Goal: Task Accomplishment & Management: Manage account settings

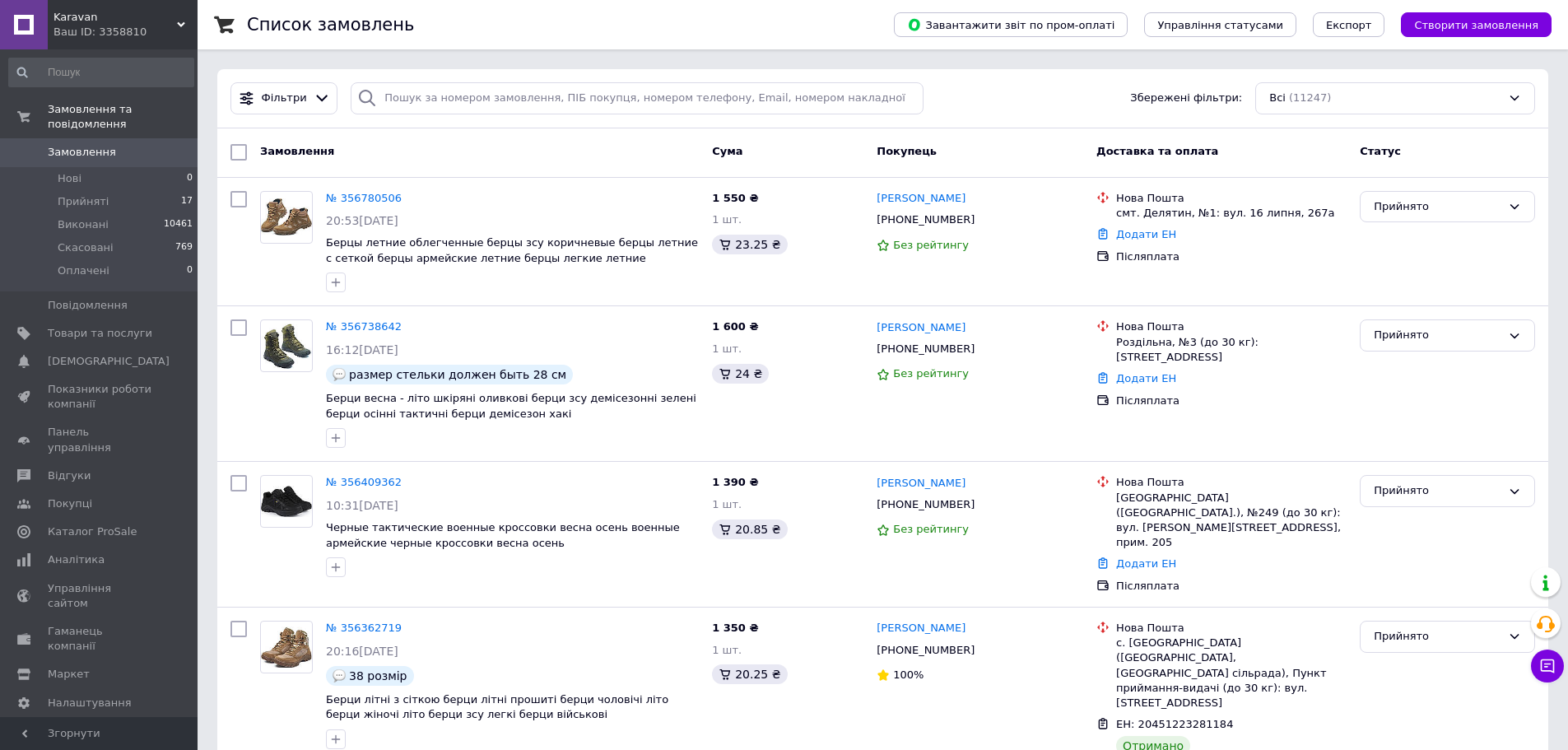
click at [733, 20] on div "Список замовлень" at bounding box center [554, 25] width 614 height 49
click at [65, 326] on span "Товари та послуги" at bounding box center [99, 333] width 104 height 14
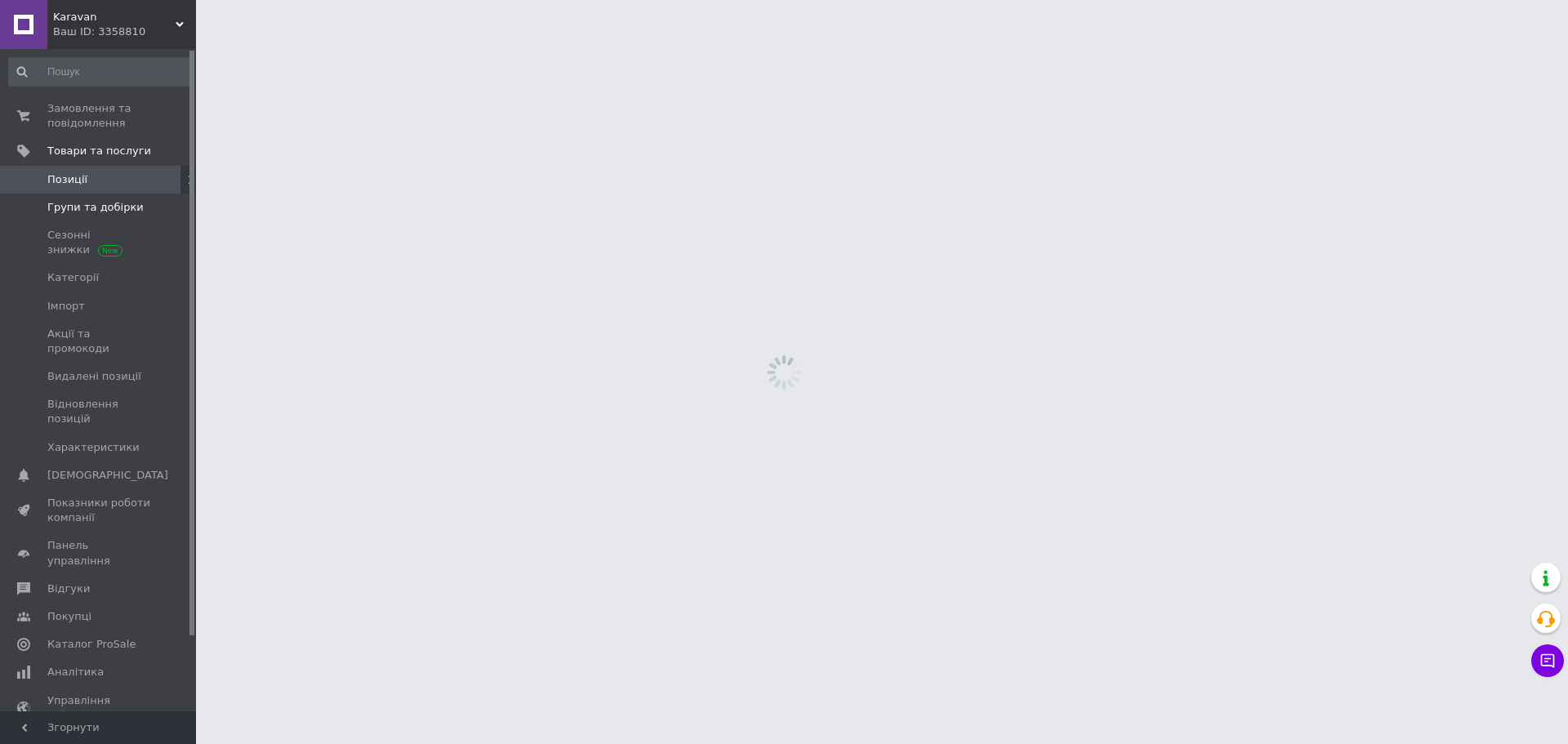
click at [77, 206] on span "Групи та добірки" at bounding box center [95, 207] width 96 height 14
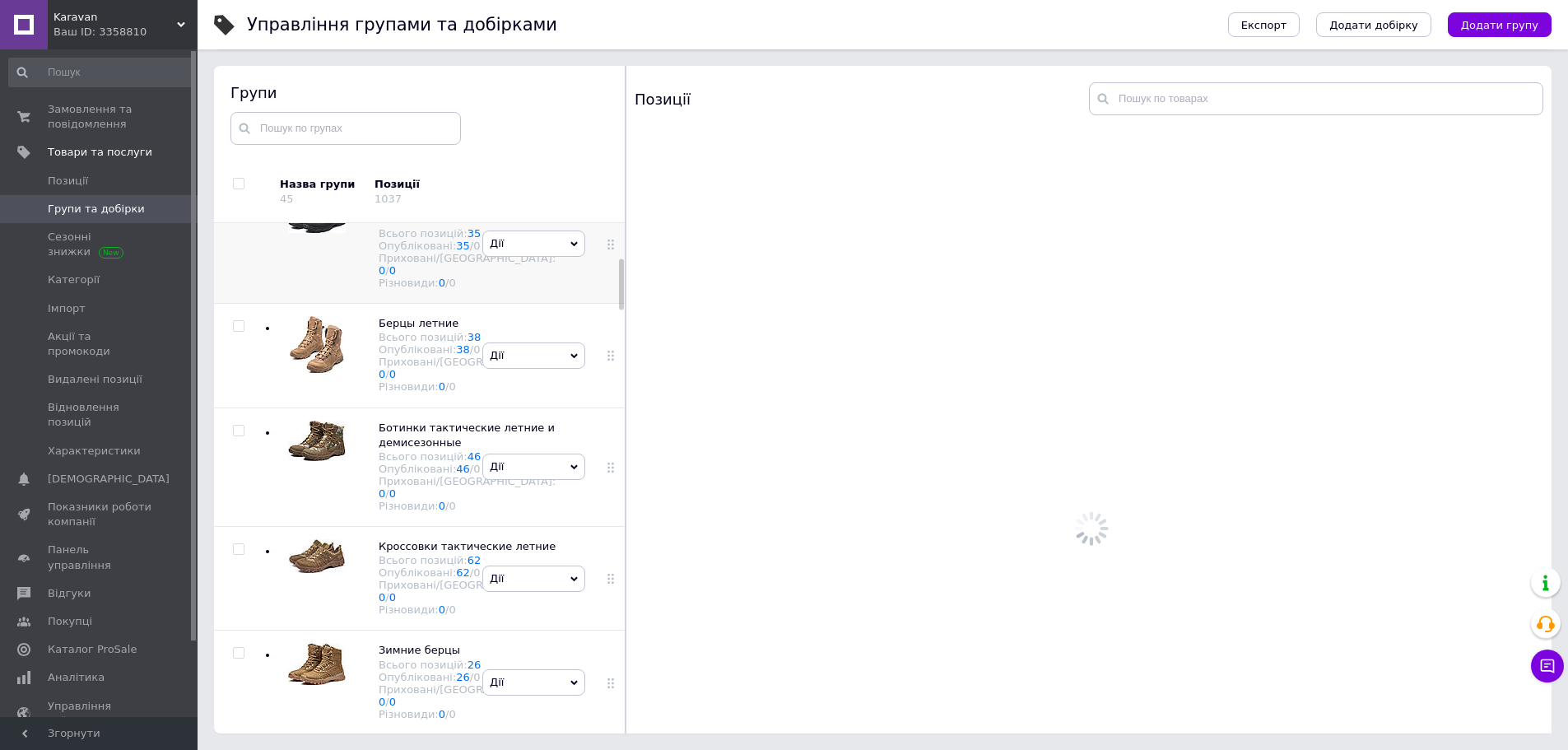
scroll to position [56, 0]
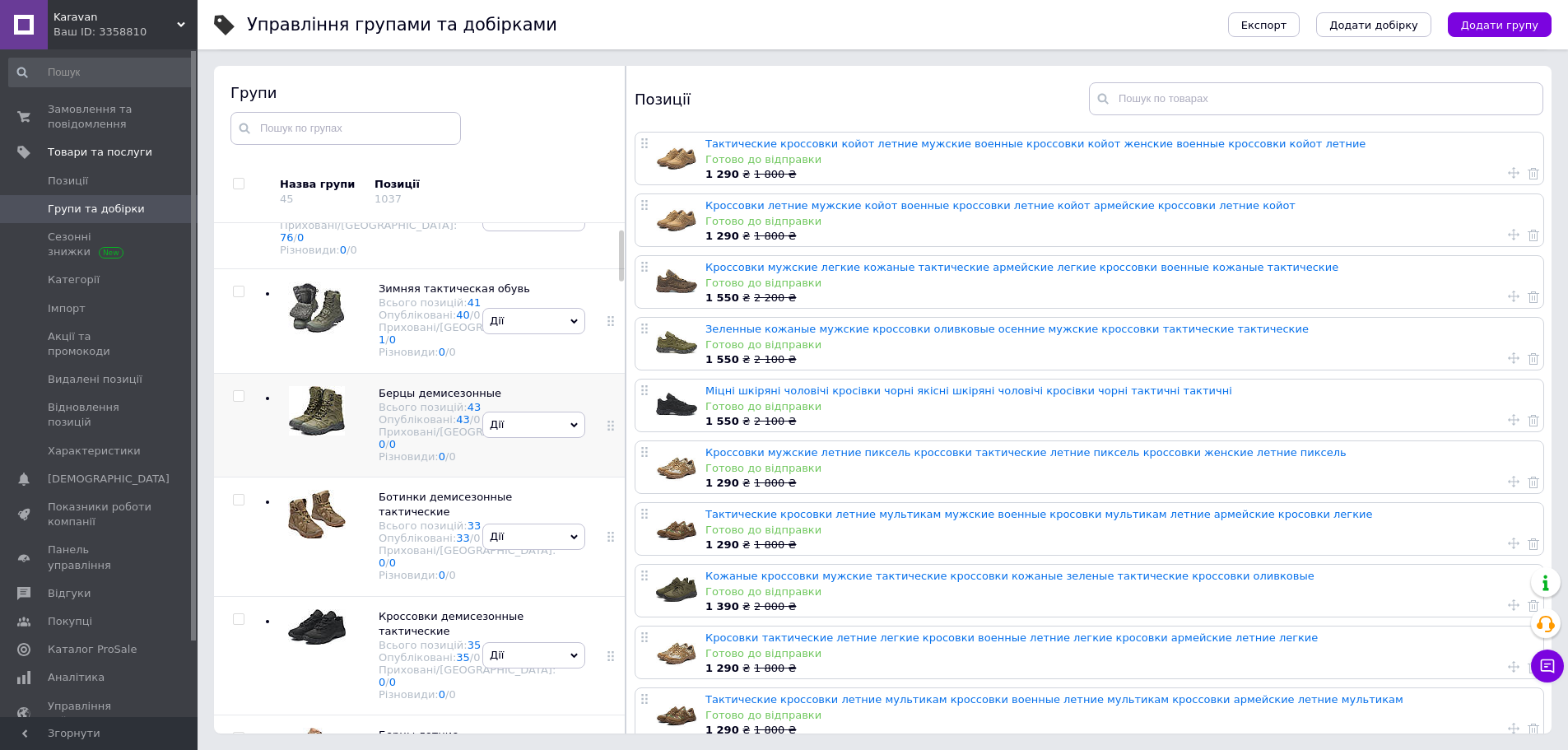
click at [537, 453] on div "[PERSON_NAME] групу Редагувати групу Додати підгрупу Додати товар Видалити групу" at bounding box center [533, 425] width 111 height 104
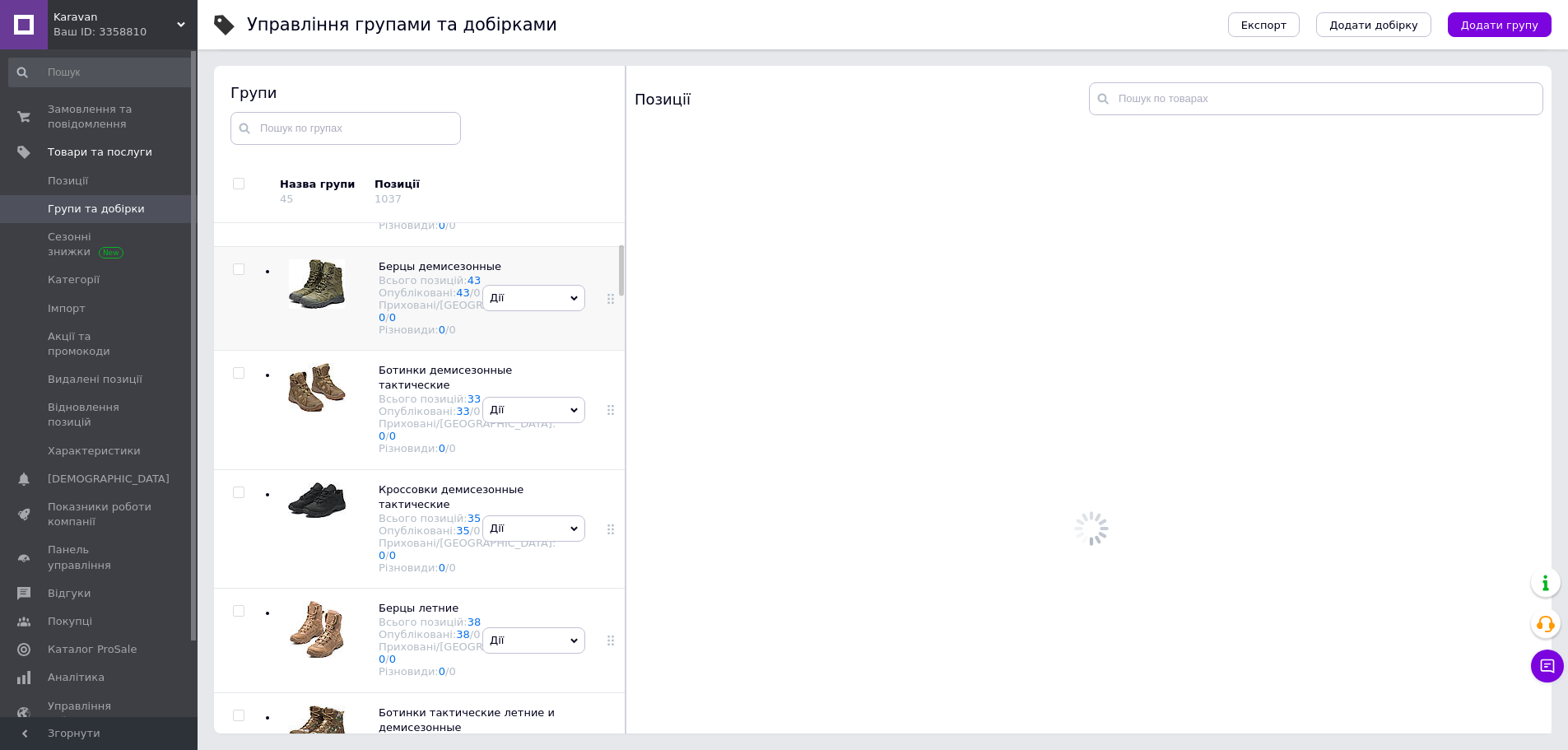
scroll to position [221, 0]
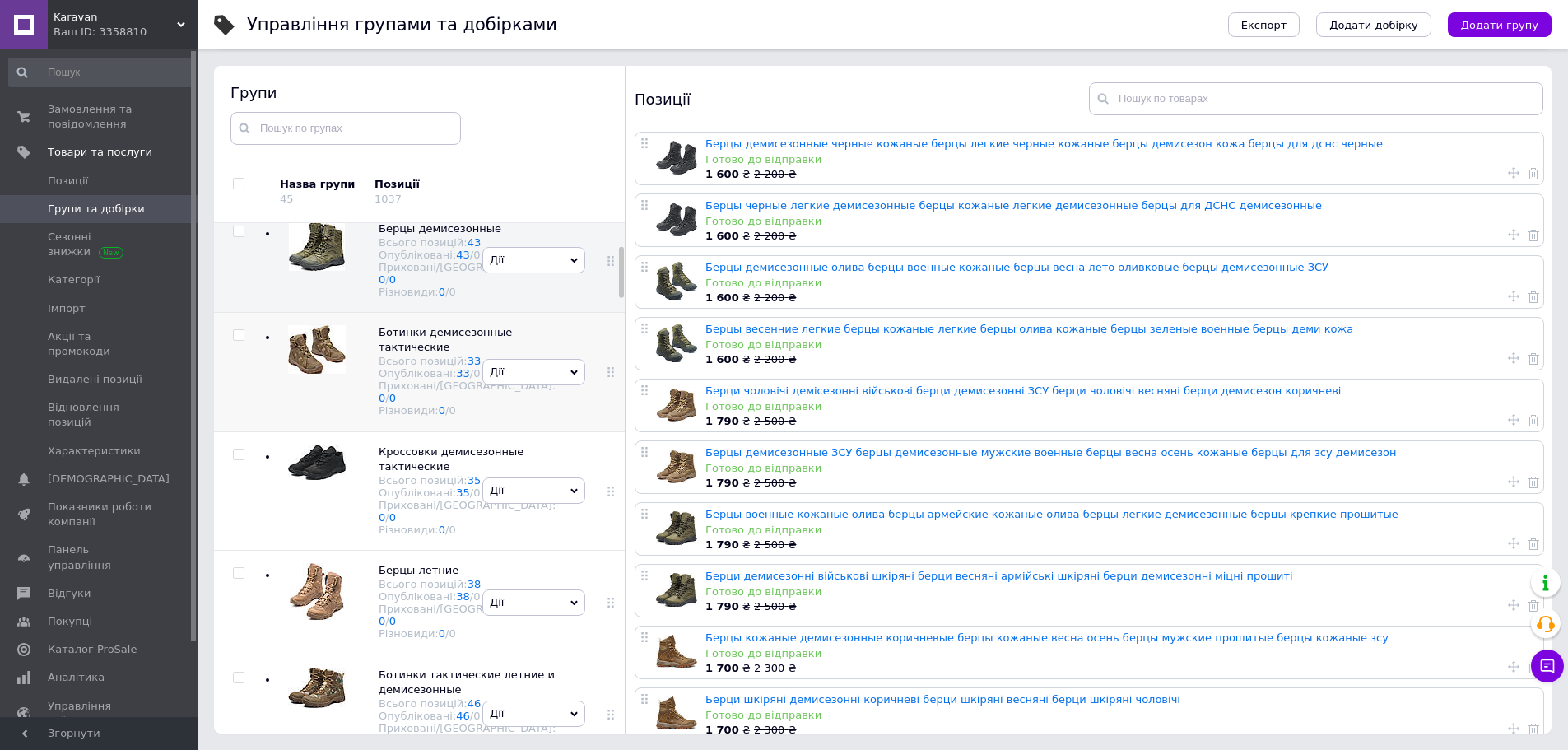
click at [536, 432] on div "[PERSON_NAME] групу Редагувати групу Додати підгрупу Додати товар Видалити групу" at bounding box center [533, 372] width 111 height 120
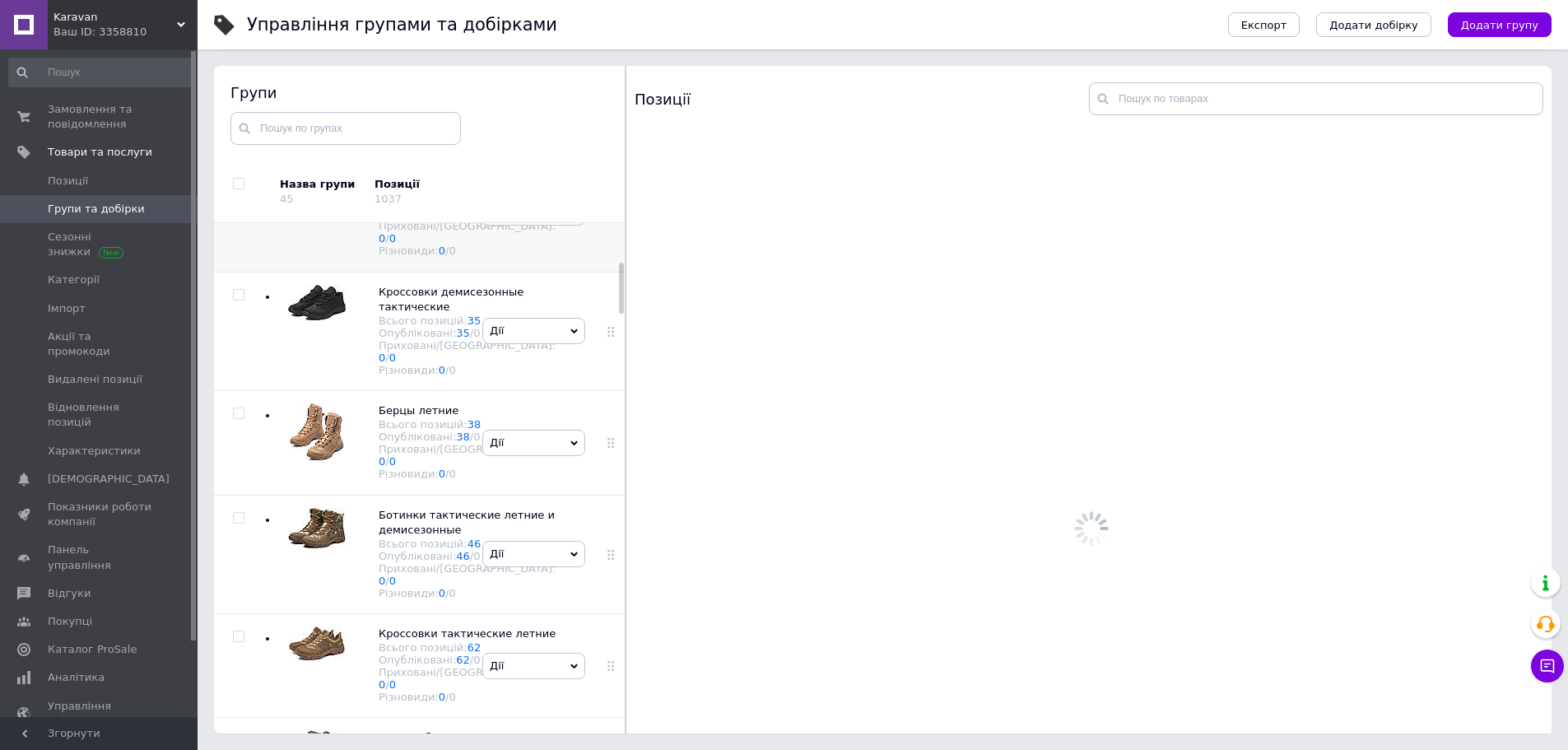
scroll to position [386, 0]
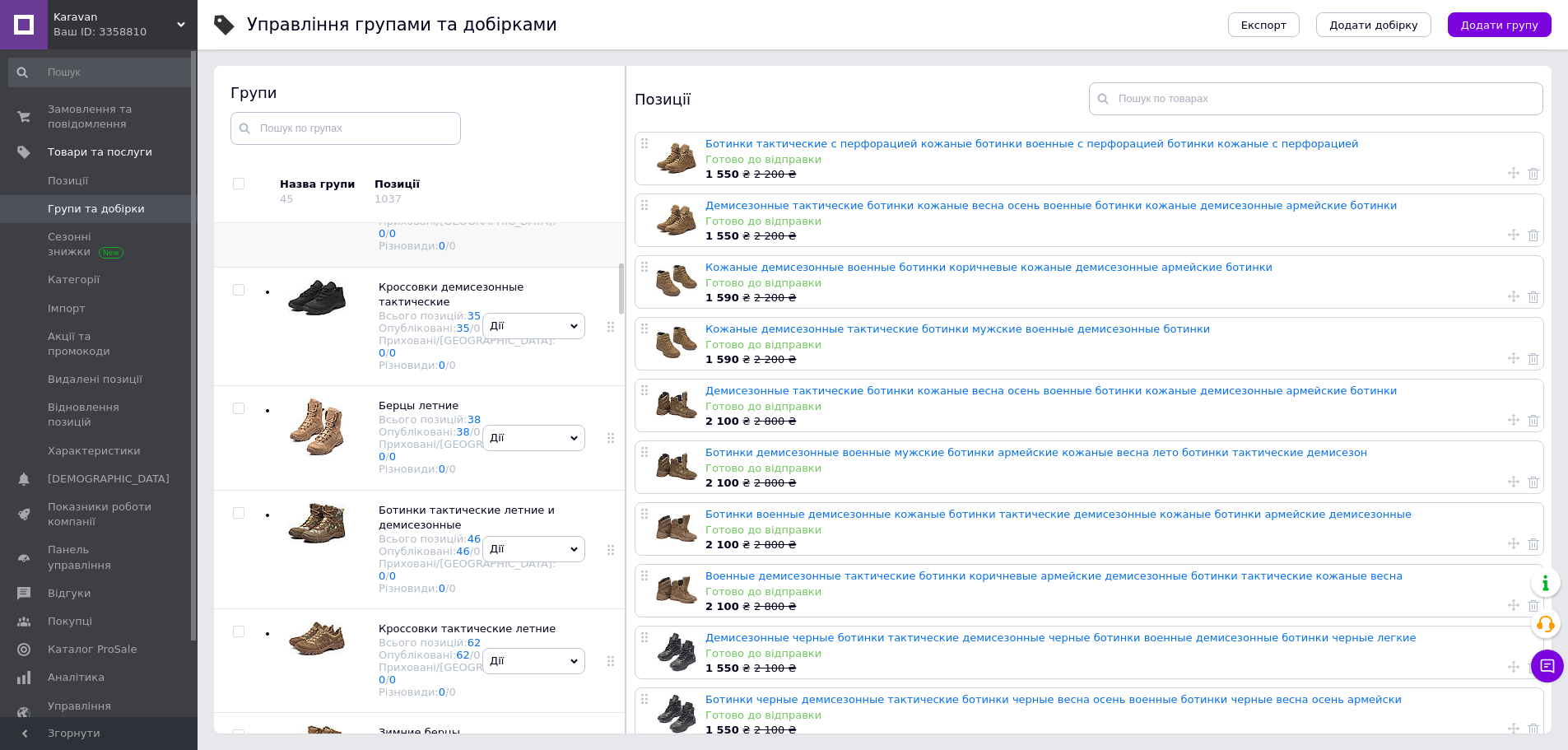
click at [536, 386] on div "[PERSON_NAME] групу Редагувати групу Додати підгрупу Додати товар Видалити групу" at bounding box center [533, 326] width 111 height 120
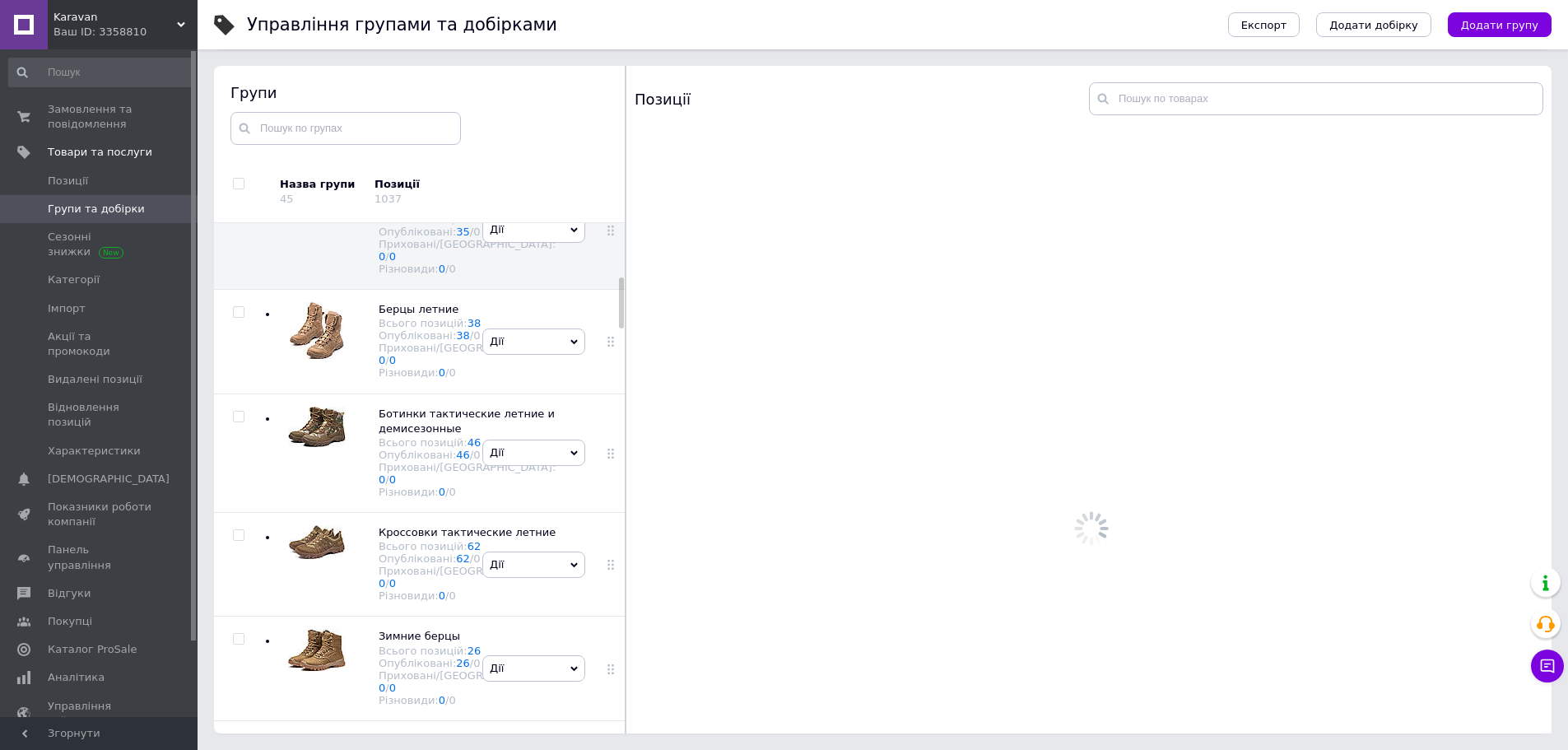
scroll to position [550, 0]
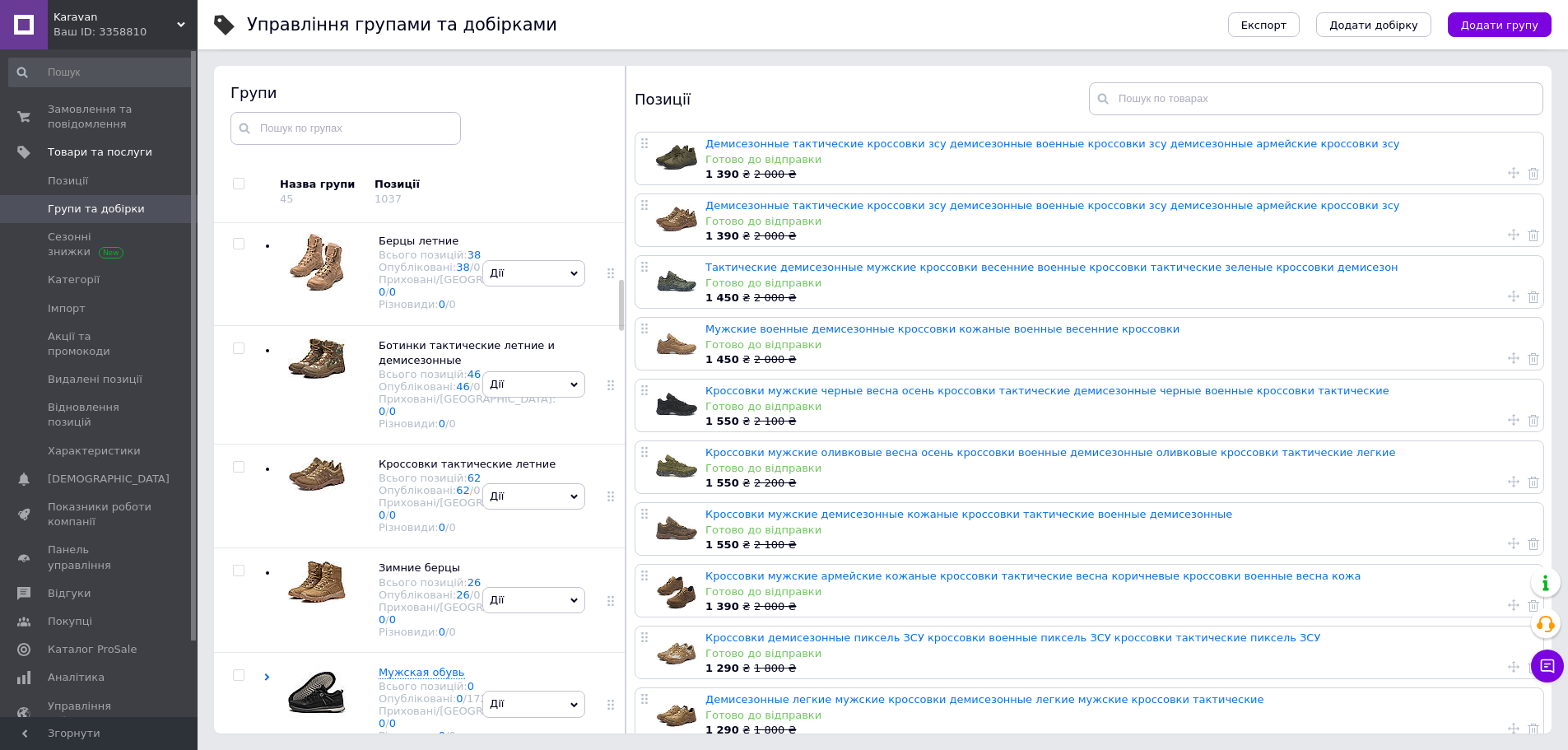
click at [536, 325] on div "[PERSON_NAME] групу Редагувати групу Додати підгрупу Додати товар Видалити групу" at bounding box center [533, 273] width 111 height 104
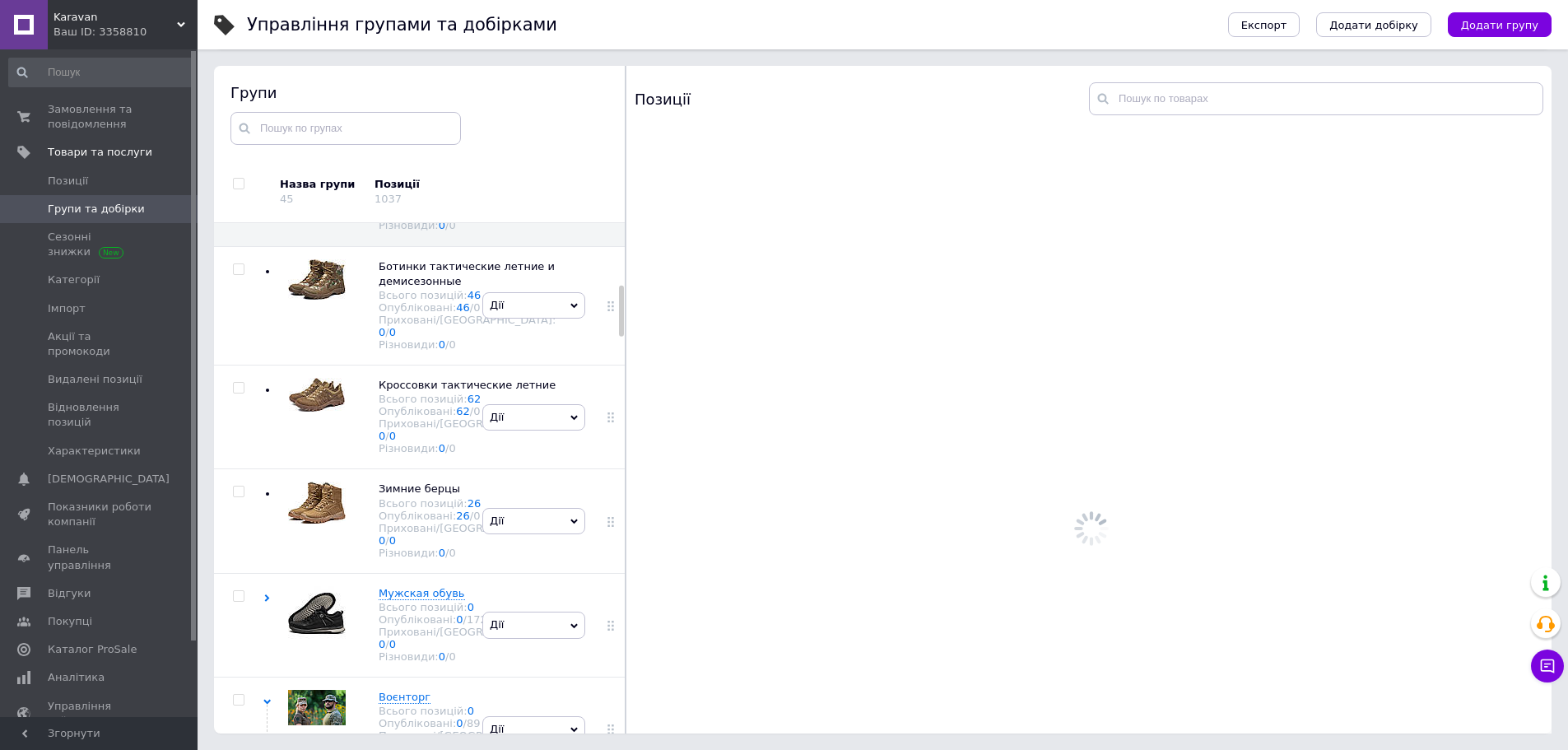
scroll to position [715, 0]
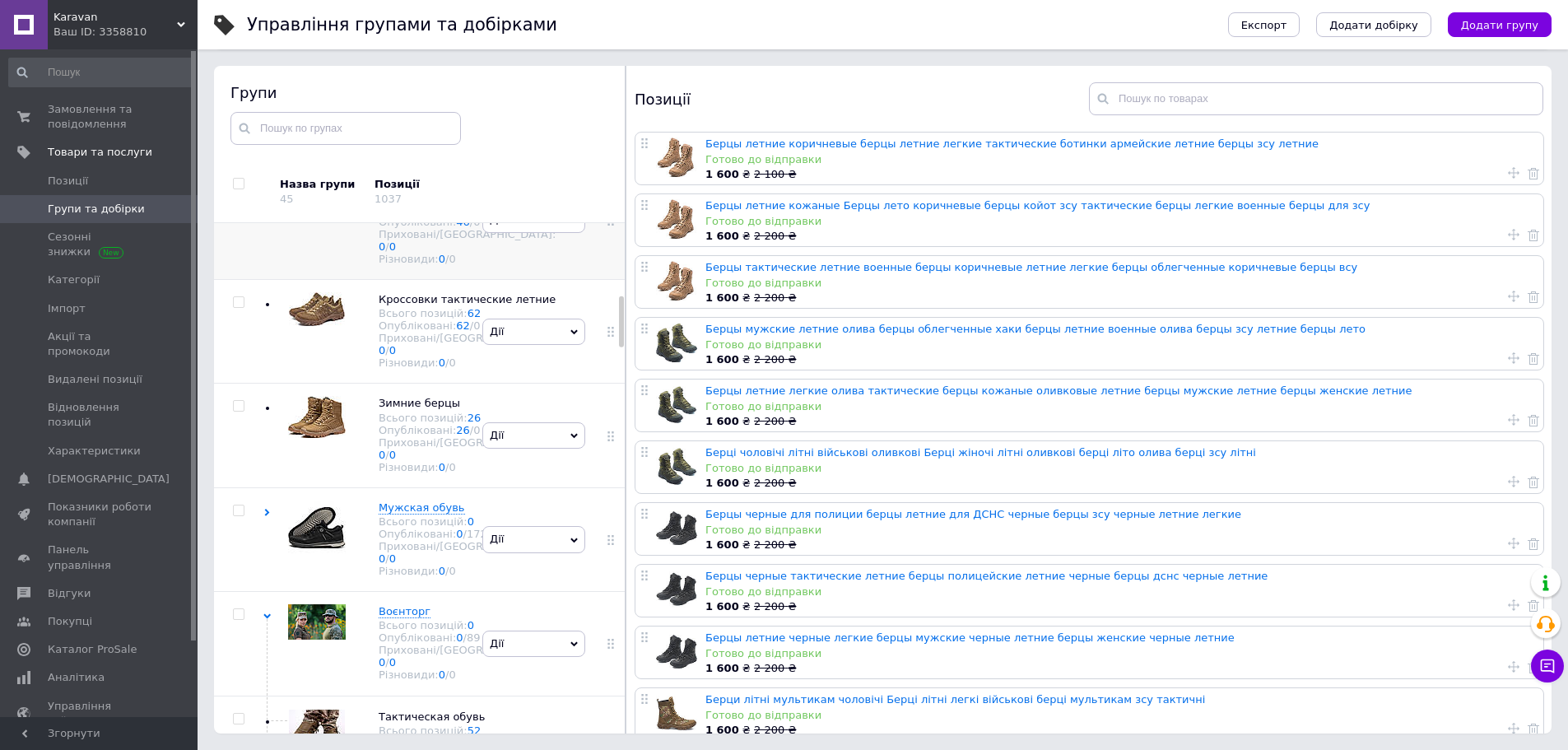
click at [530, 280] on div "[PERSON_NAME] групу Редагувати групу Додати підгрупу Додати товар Видалити групу" at bounding box center [533, 220] width 111 height 120
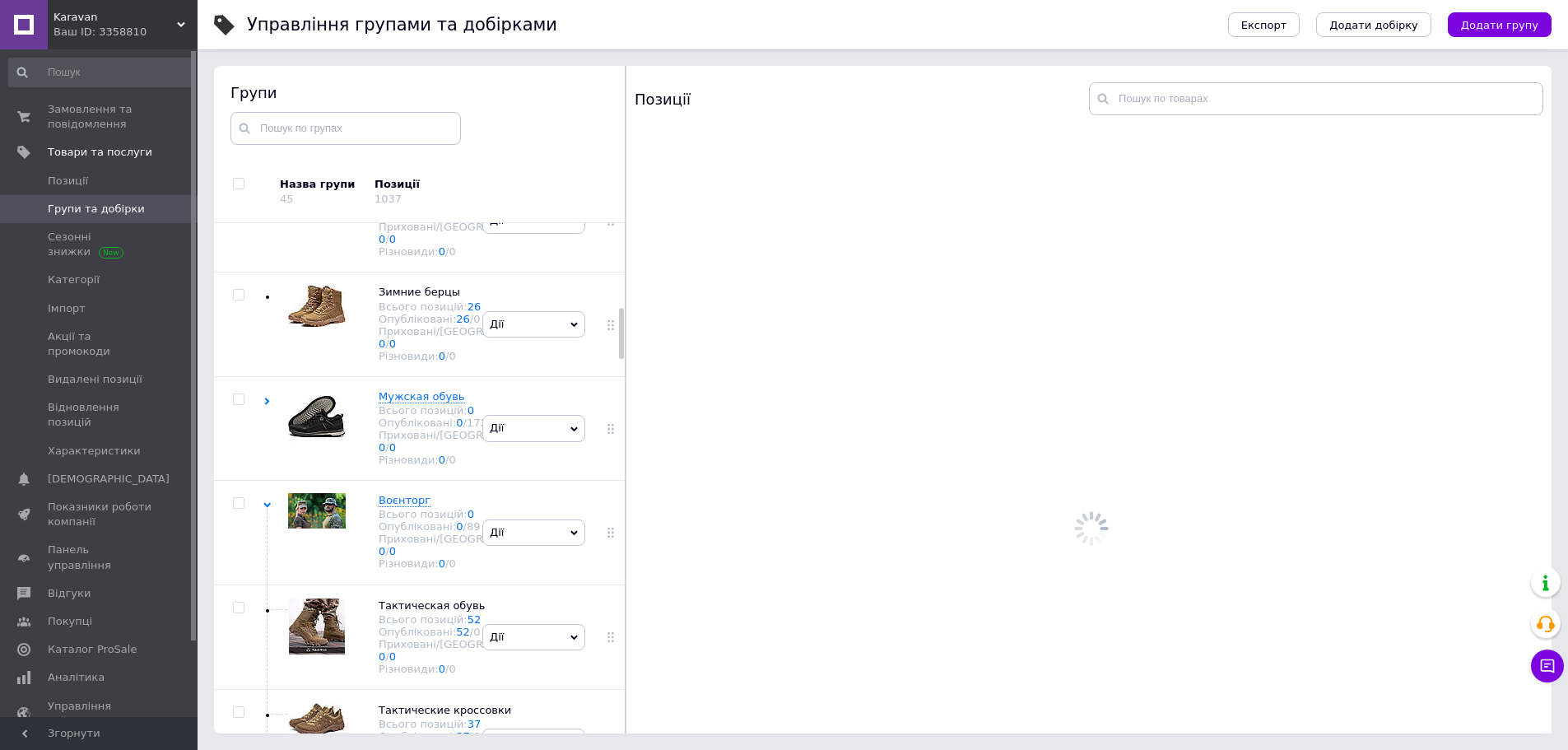
scroll to position [879, 0]
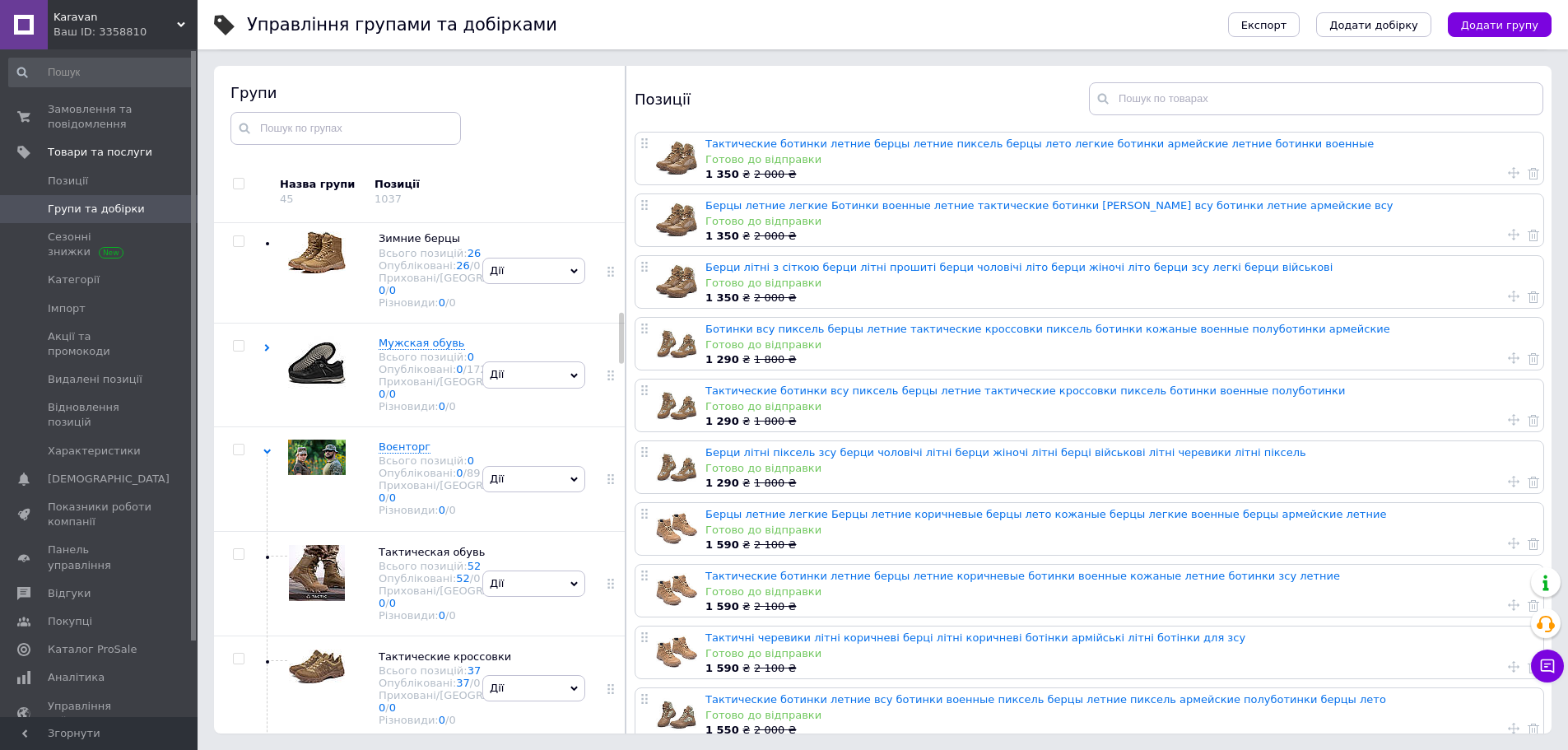
click at [530, 219] on div "[PERSON_NAME] групу Редагувати групу Додати підгрупу Додати товар Видалити групу" at bounding box center [533, 167] width 111 height 104
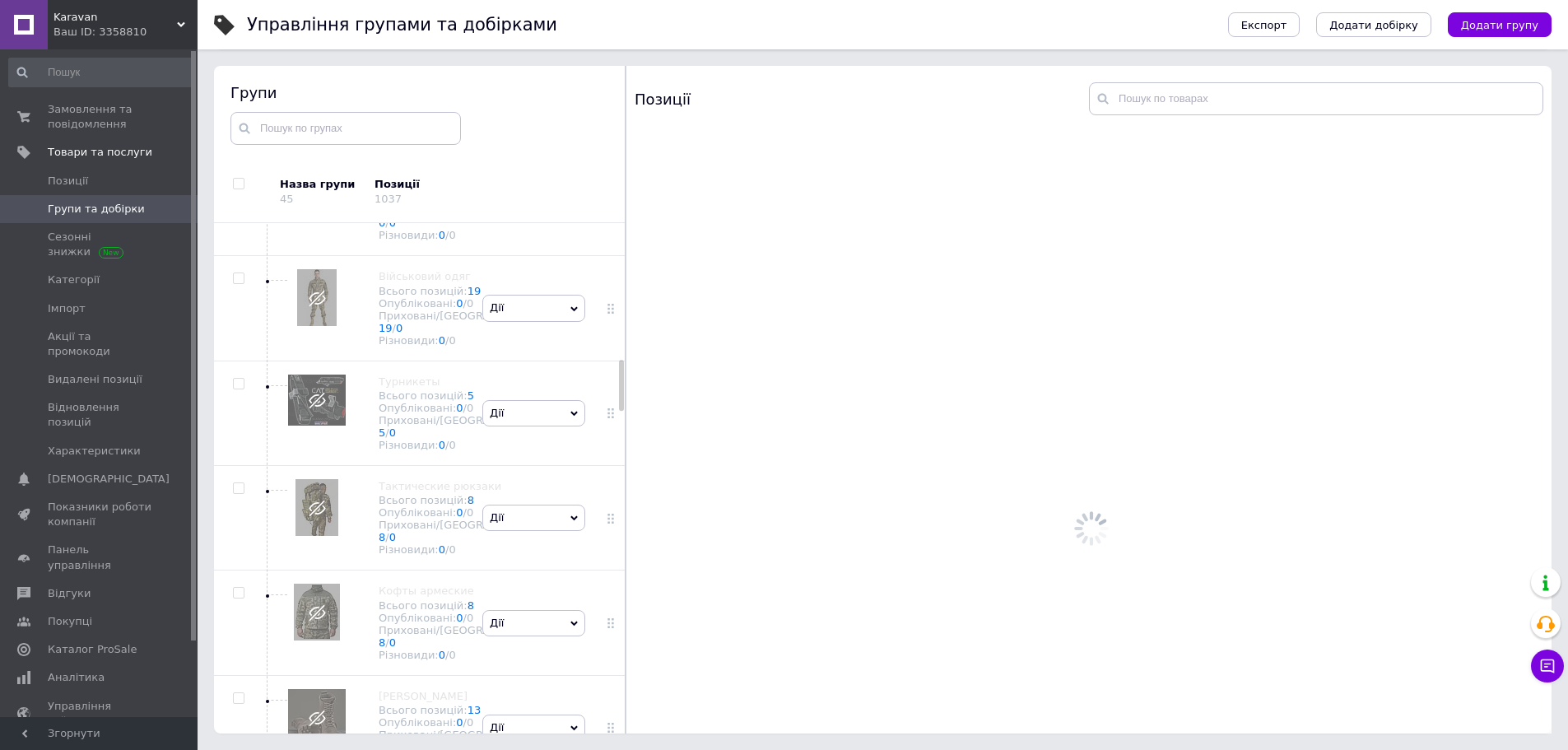
scroll to position [1373, 0]
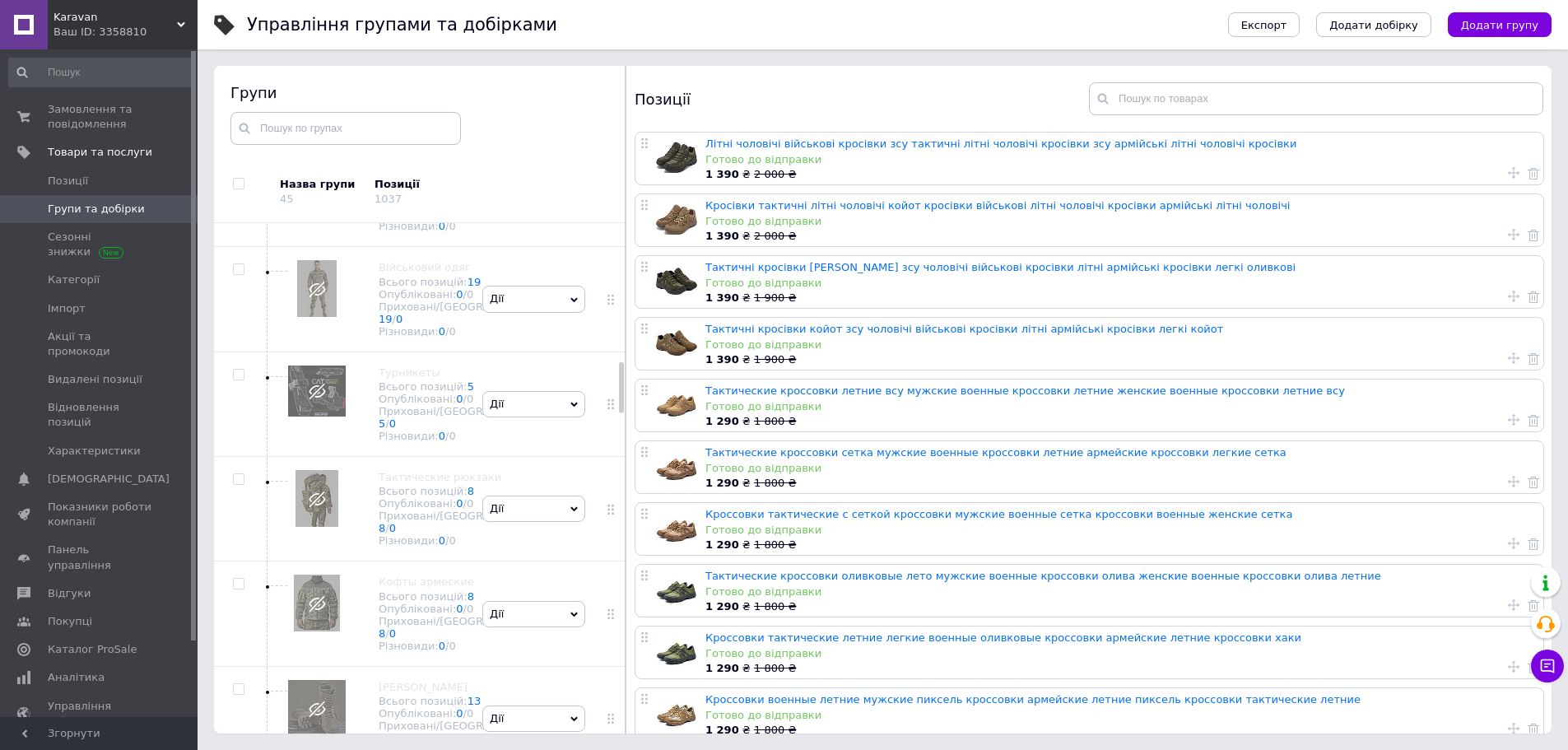
click at [530, 142] on div "[PERSON_NAME] групу Редагувати групу Додати підгрупу Додати товар Видалити групу" at bounding box center [533, 89] width 111 height 104
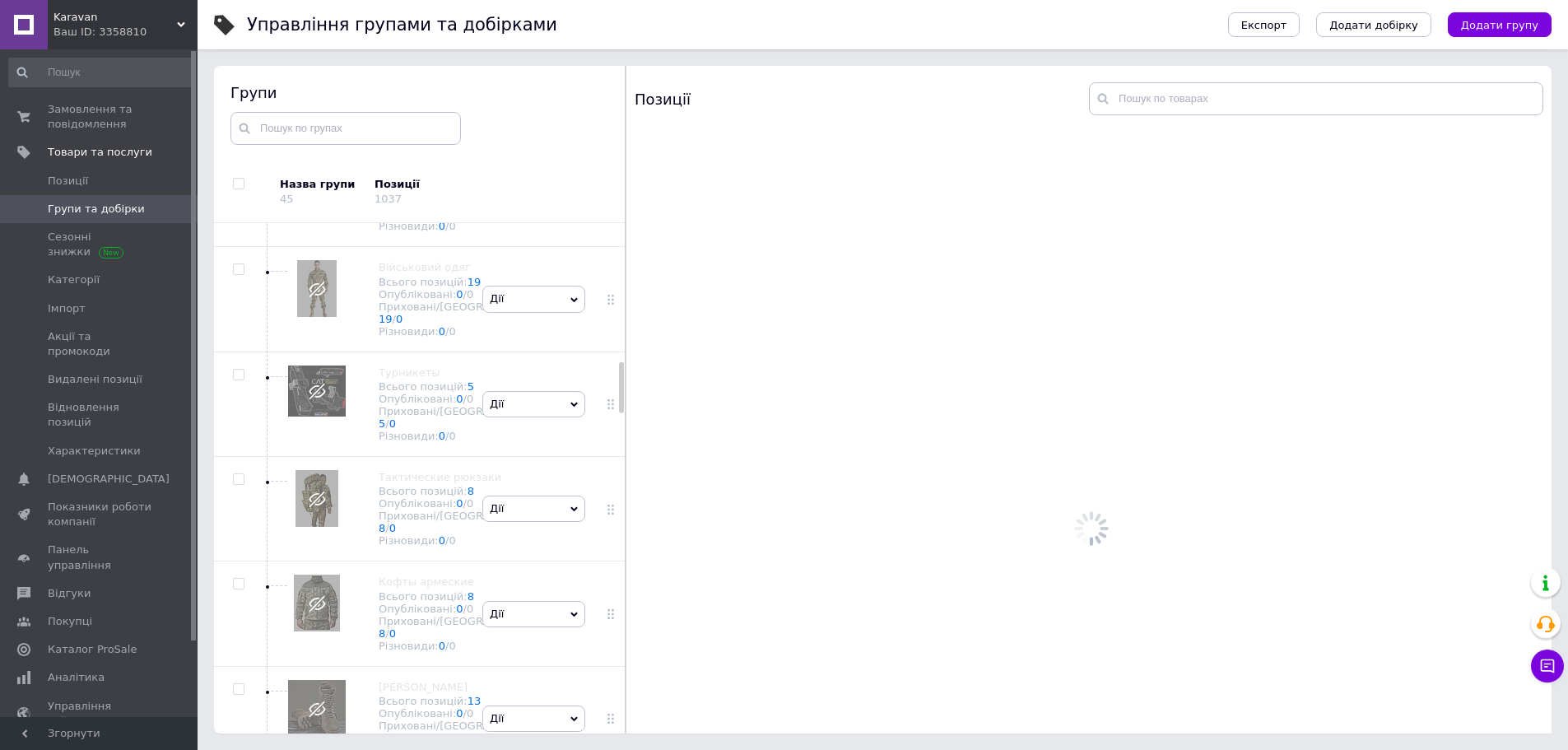
click at [766, 15] on div "Управління групами та добірками" at bounding box center [729, 25] width 964 height 49
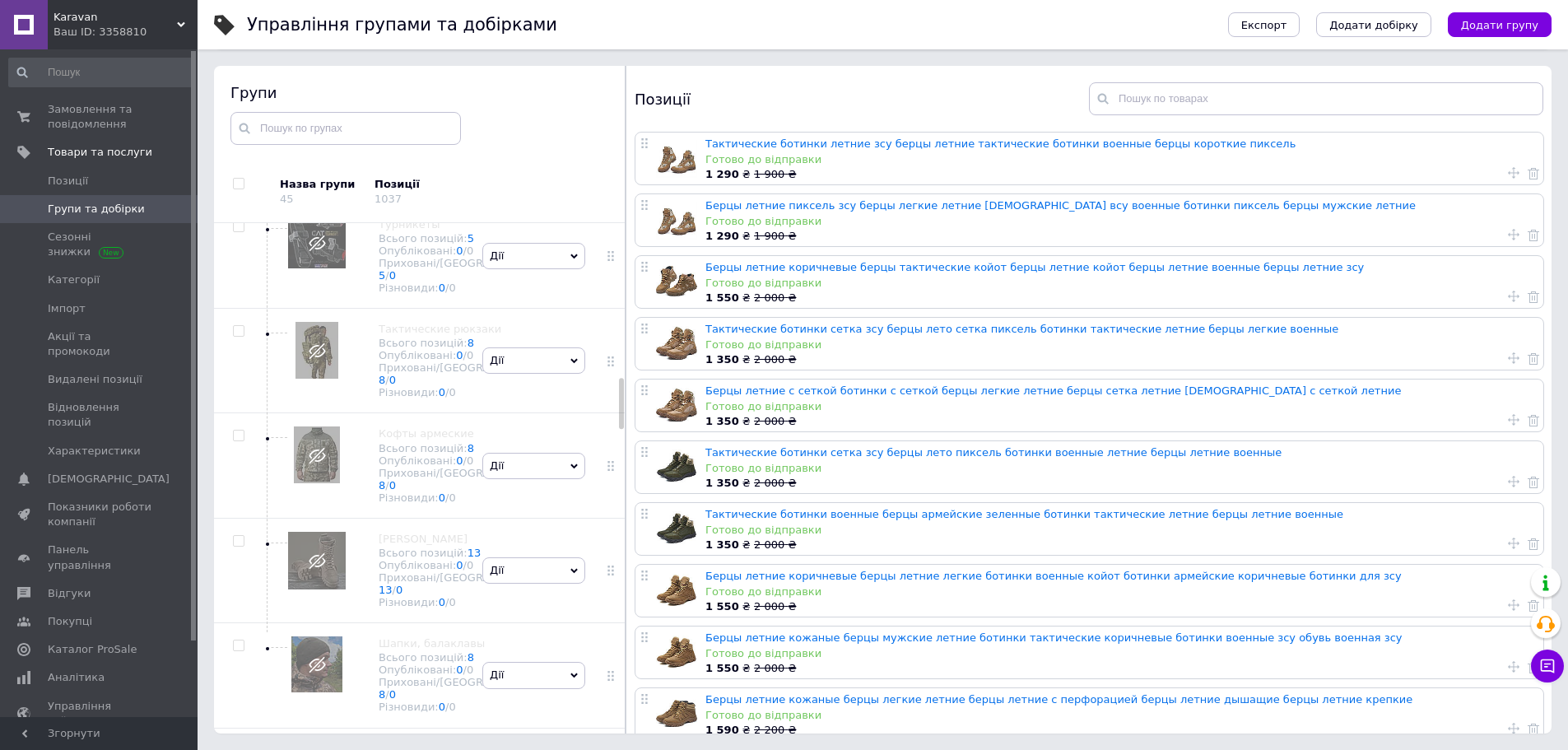
scroll to position [1538, 0]
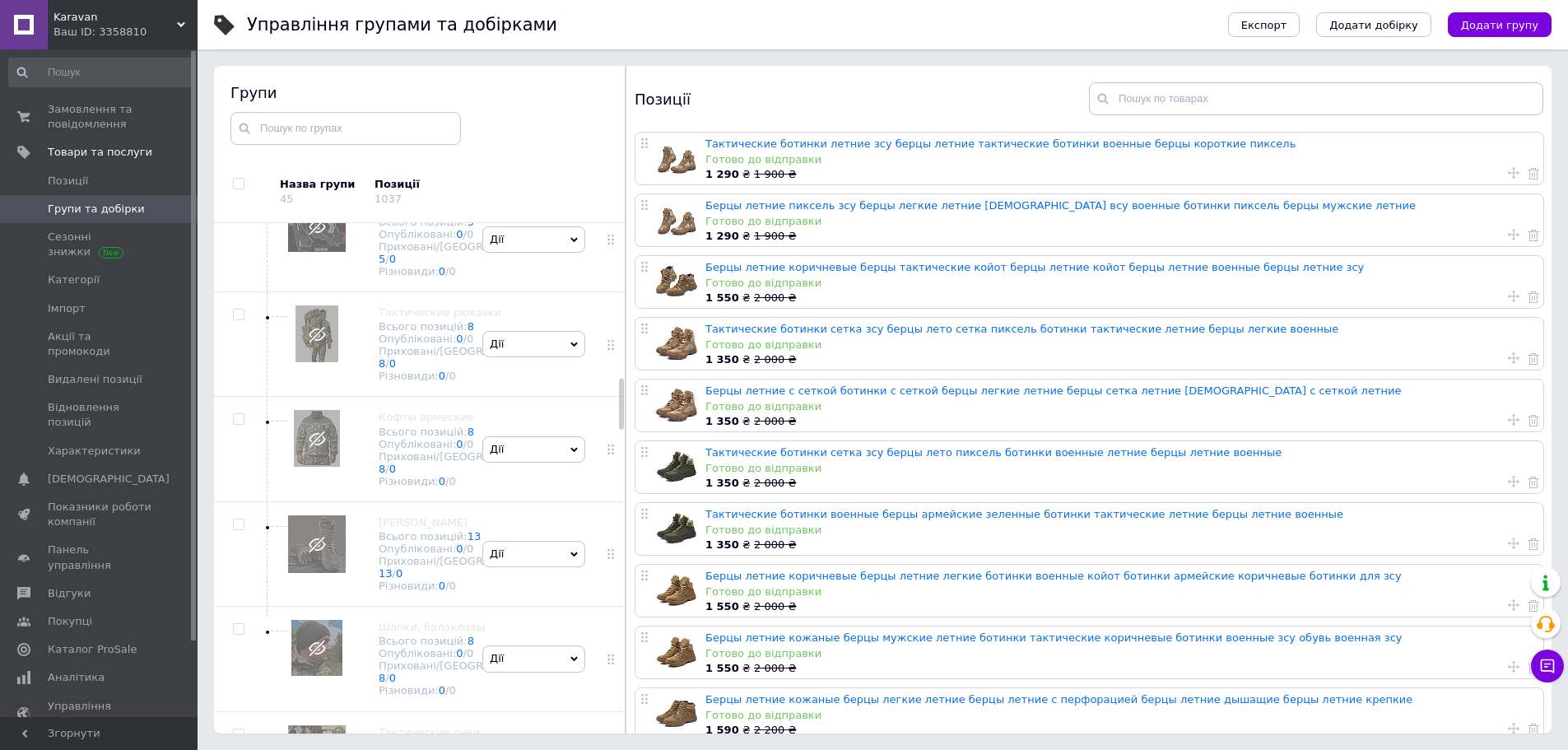
click at [499, 82] on div "[PERSON_NAME] групу Редагувати групу Додати підгрупу Додати товар Видалити групу" at bounding box center [533, 29] width 111 height 104
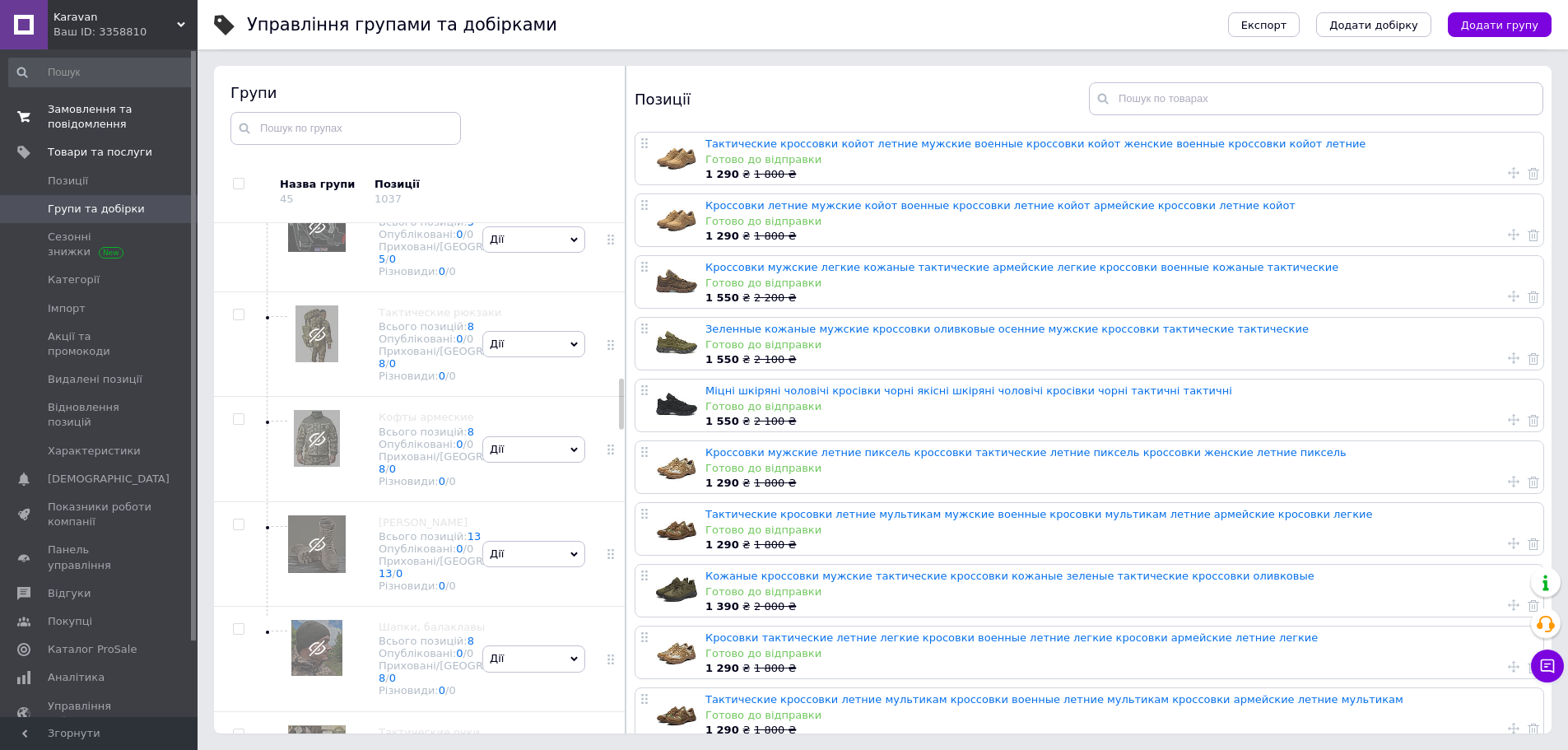
click at [109, 106] on span "Замовлення та повідомлення" at bounding box center [99, 116] width 104 height 30
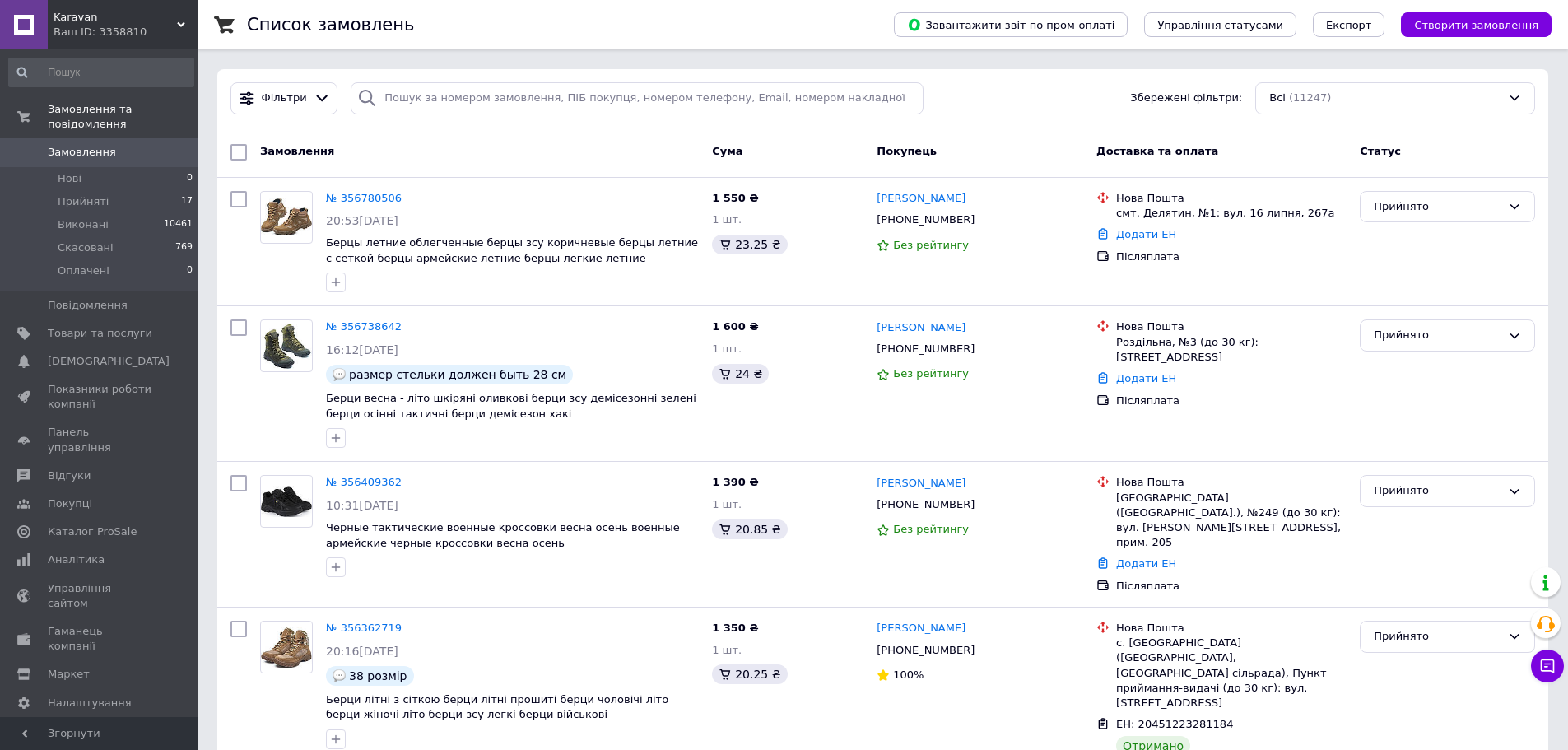
click at [703, 22] on div "Список замовлень" at bounding box center [554, 25] width 614 height 49
